Goal: Transaction & Acquisition: Purchase product/service

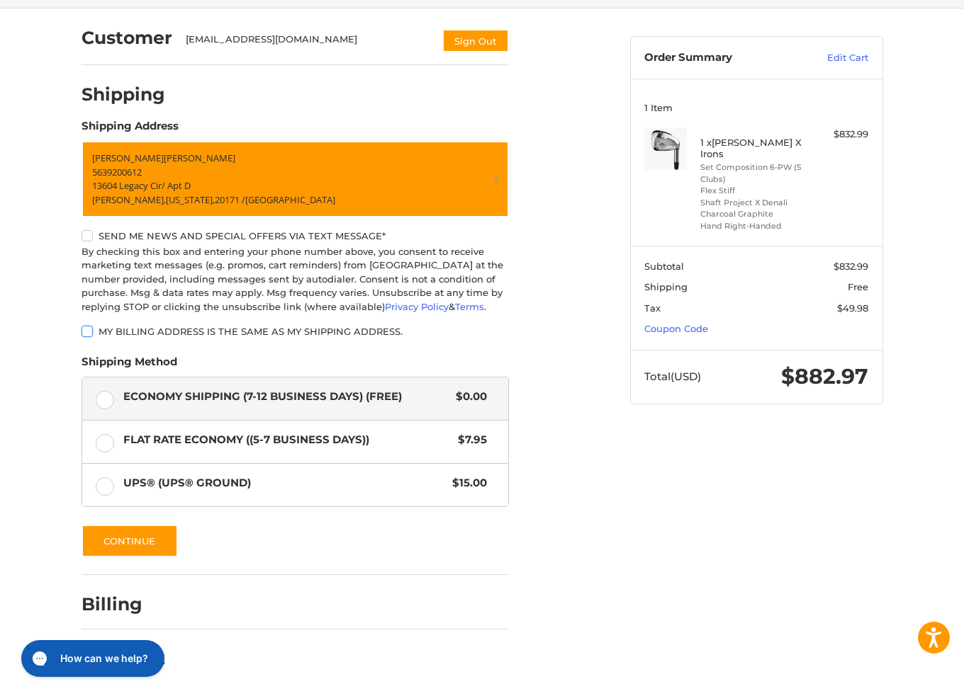
scroll to position [106, 0]
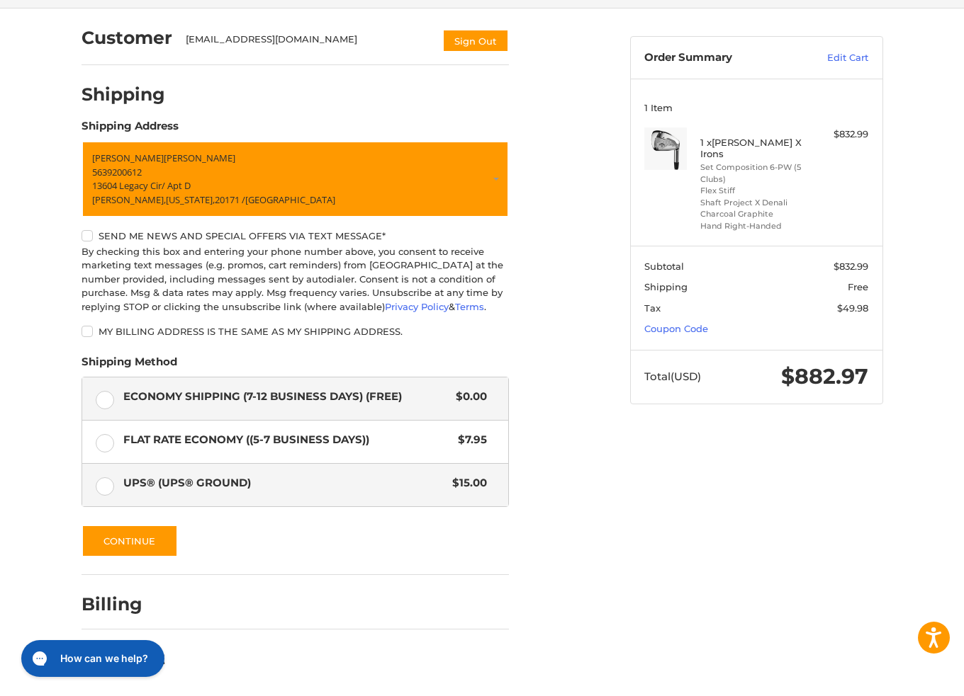
click at [181, 483] on span "UPS® (UPS® Ground)" at bounding box center [284, 483] width 322 height 16
click at [184, 486] on span "UPS® (UPS® Ground)" at bounding box center [284, 483] width 322 height 16
click at [289, 400] on span "Economy Shipping (7-12 Business Days) (Free)" at bounding box center [286, 397] width 326 height 16
click at [348, 391] on span "Economy Shipping (7-12 Business Days) (Free)" at bounding box center [286, 397] width 326 height 16
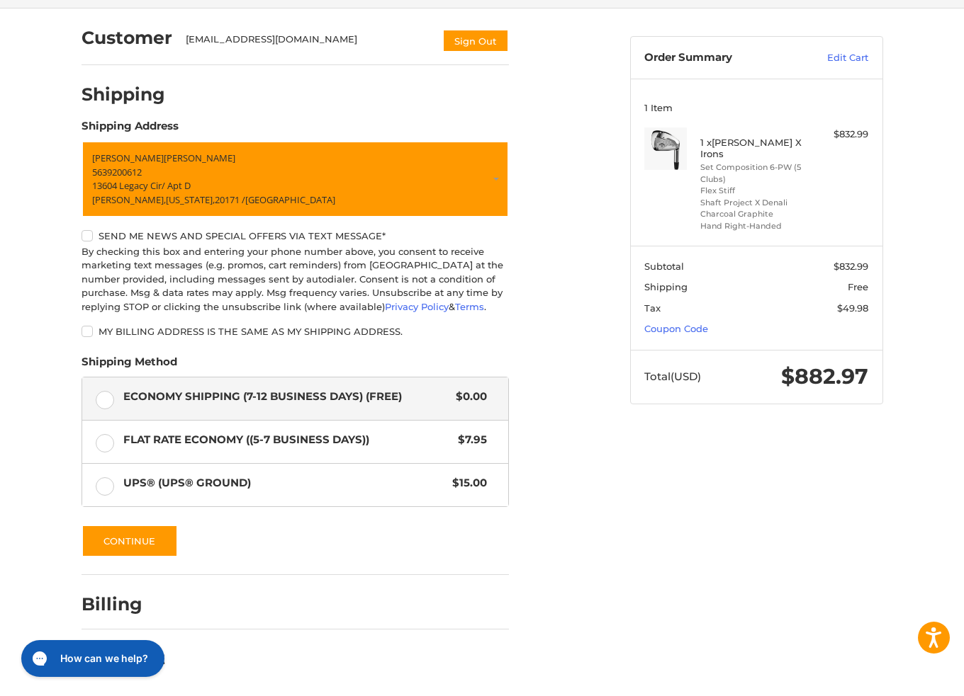
click at [571, 449] on div "Customer [EMAIL_ADDRESS][DOMAIN_NAME] Sign Out Shipping Shipping Address [PERSO…" at bounding box center [345, 346] width 548 height 674
click at [621, 485] on div "Customer [EMAIL_ADDRESS][DOMAIN_NAME] Sign Out Shipping Shipping Address [PERSO…" at bounding box center [482, 353] width 850 height 688
click at [147, 543] on button "Continue" at bounding box center [129, 541] width 96 height 33
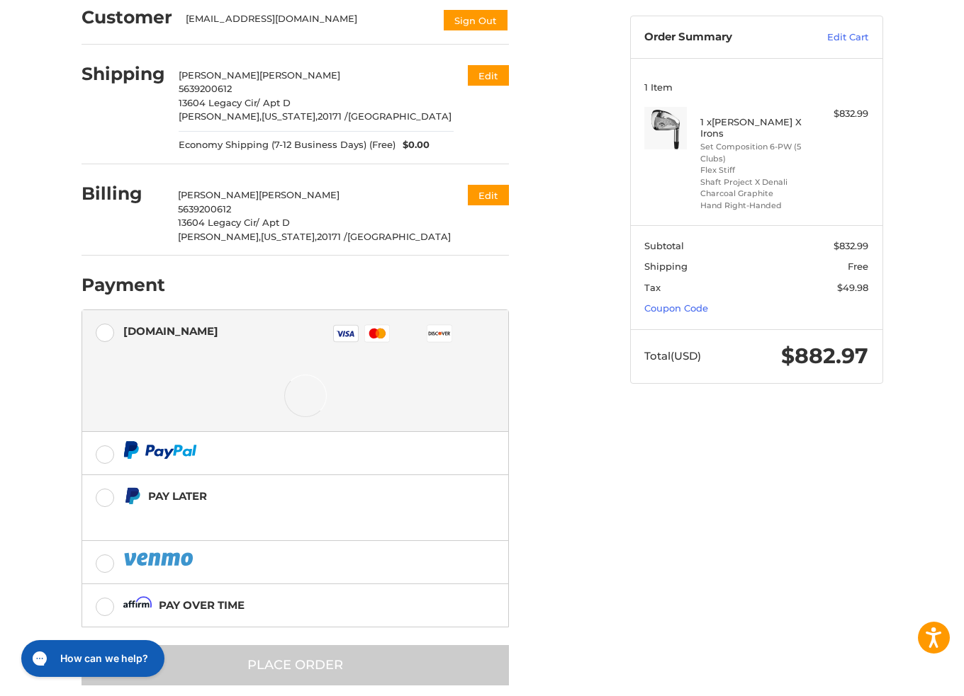
scroll to position [145, 0]
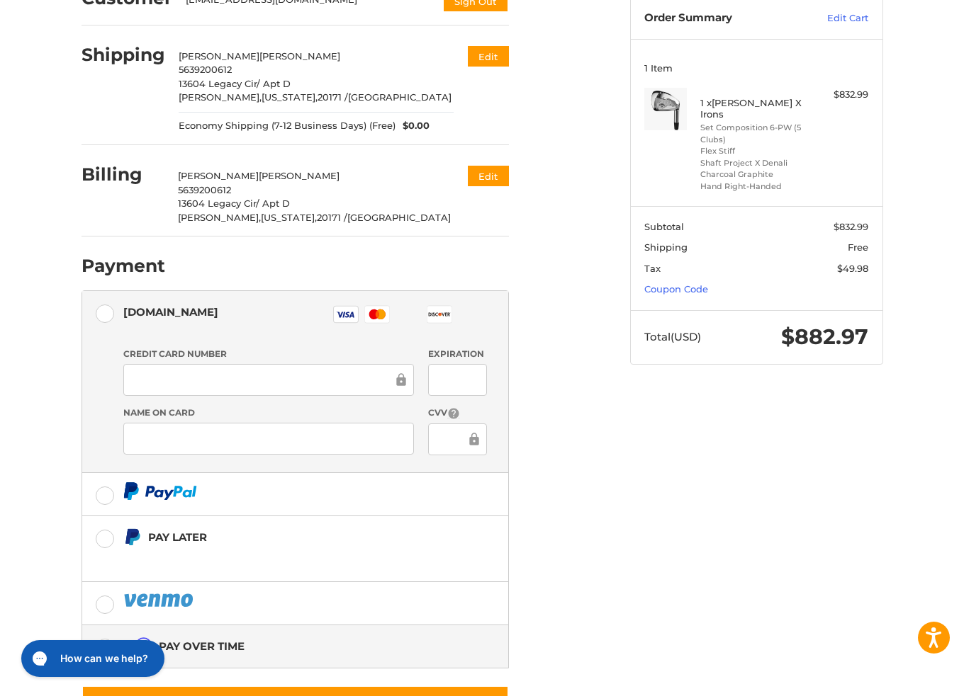
click at [245, 645] on div "Pay over time" at bounding box center [304, 646] width 363 height 23
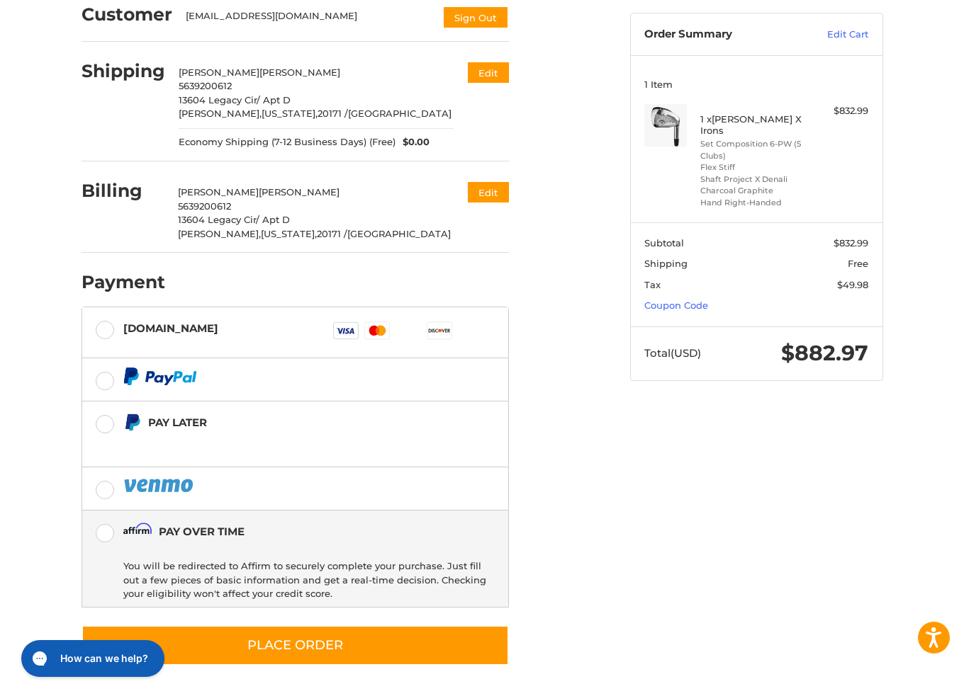
scroll to position [128, 0]
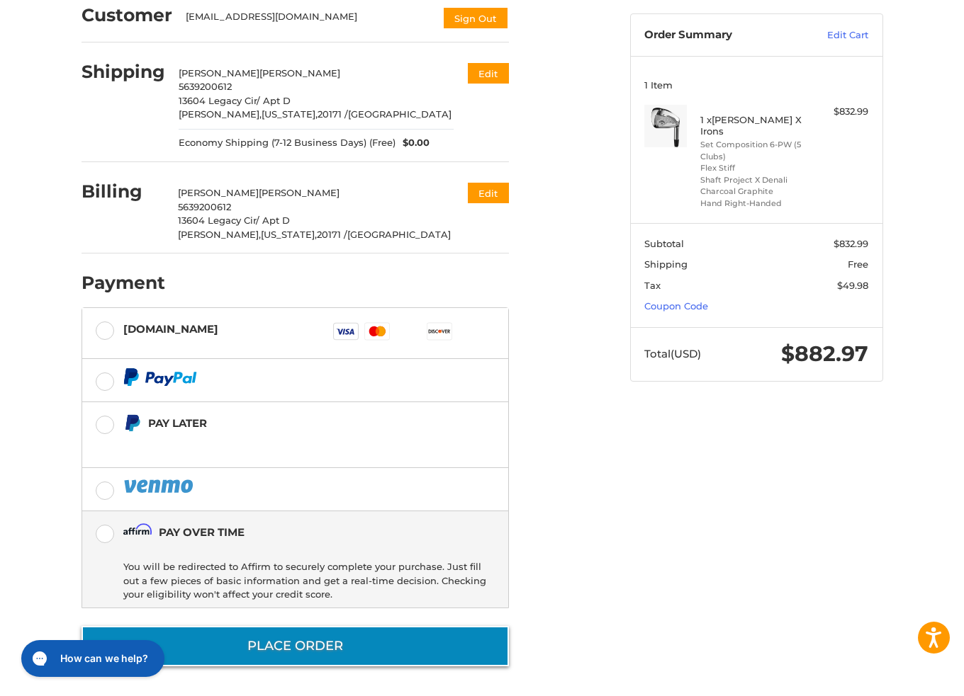
click at [305, 651] on button "Place Order" at bounding box center [294, 646] width 427 height 40
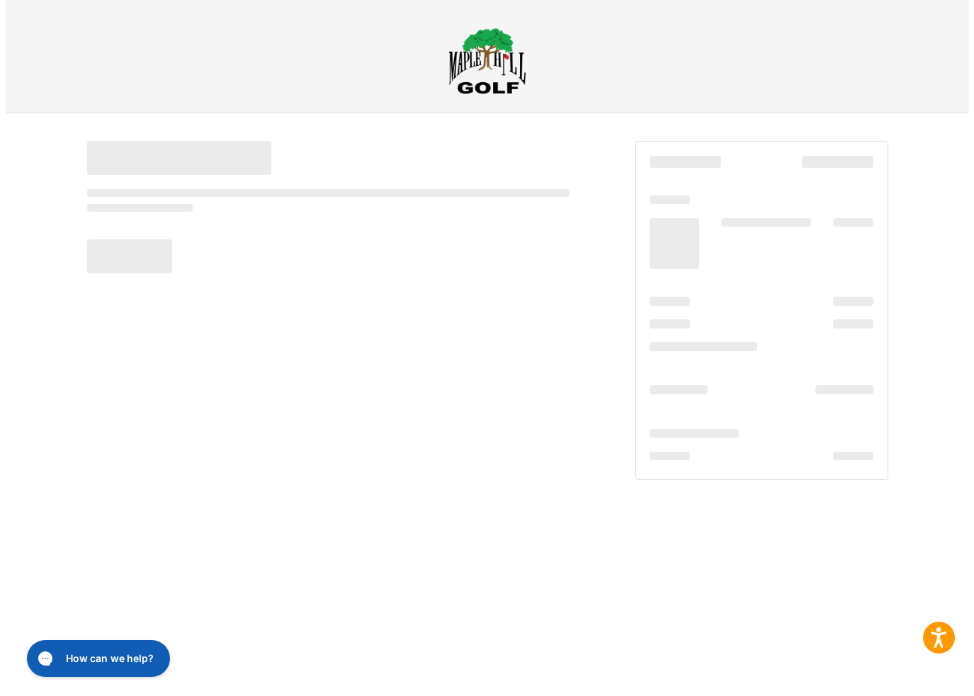
scroll to position [0, 0]
